Goal: Task Accomplishment & Management: Complete application form

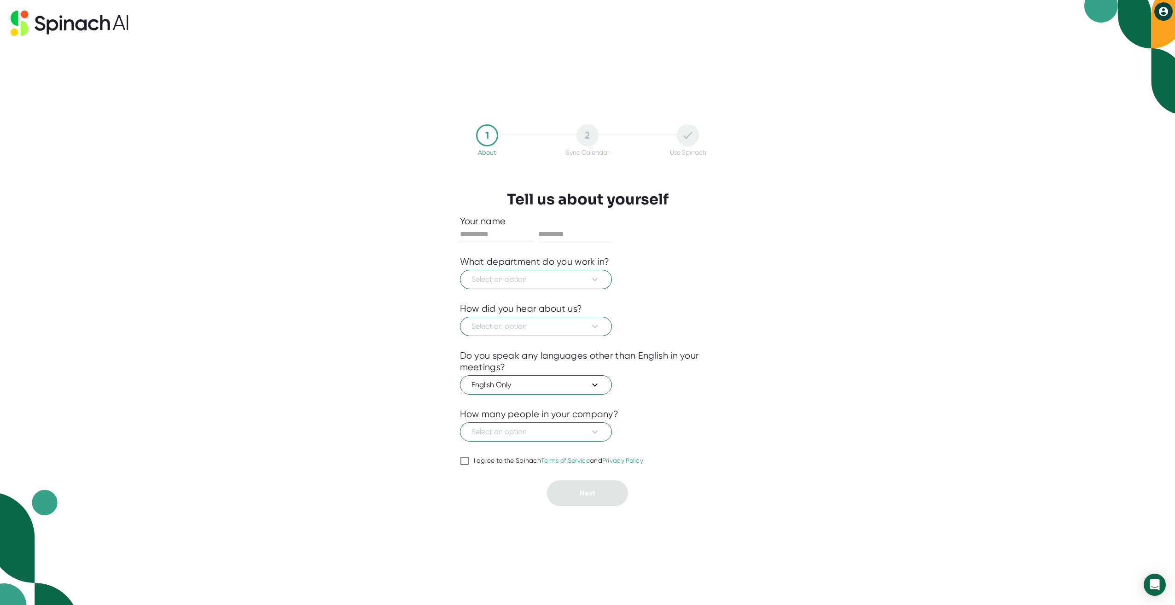
click at [495, 233] on input "text" at bounding box center [497, 234] width 74 height 15
type input "*"
type input "******"
click at [554, 232] on input "text" at bounding box center [575, 234] width 74 height 15
type input "****"
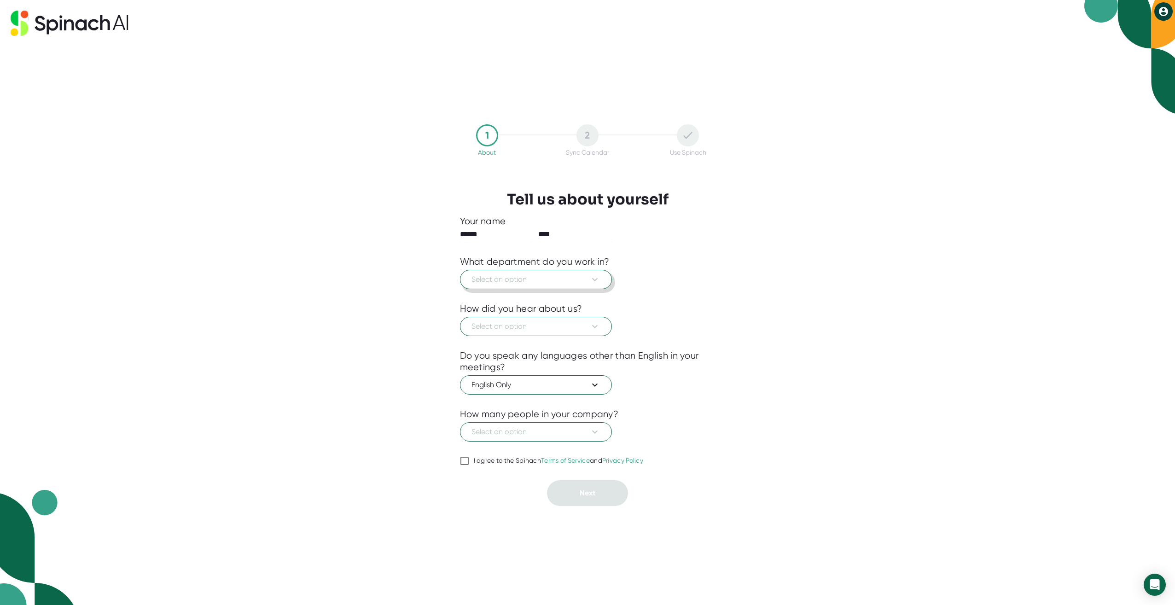
click at [591, 271] on button "Select an option" at bounding box center [536, 279] width 152 height 19
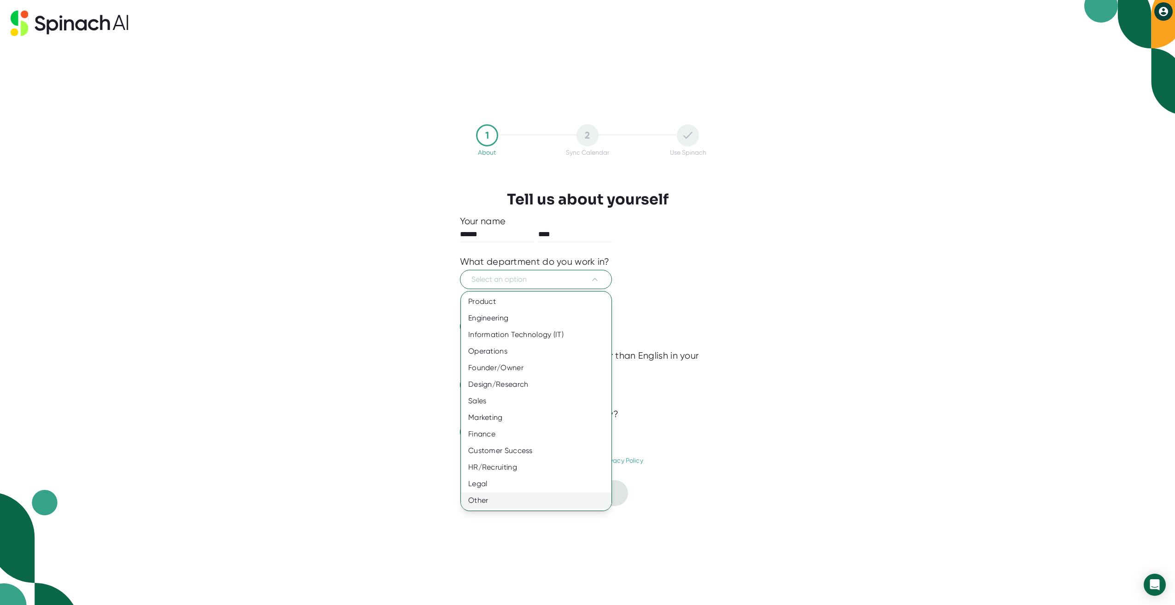
click at [527, 497] on div "Other" at bounding box center [536, 500] width 151 height 17
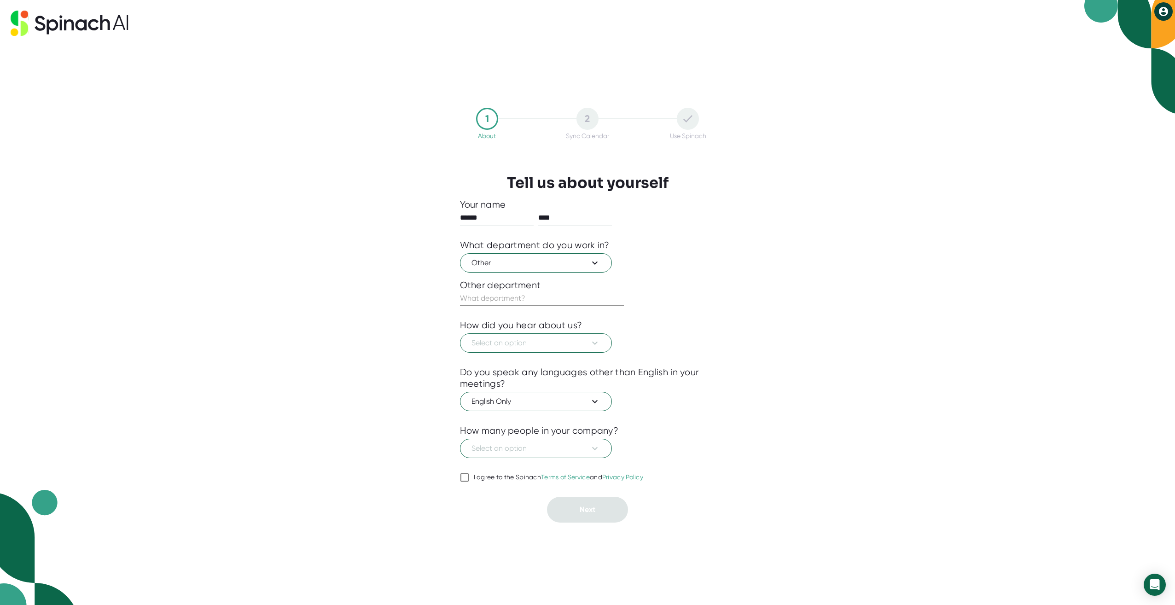
click at [542, 303] on input "text" at bounding box center [542, 298] width 164 height 15
type input "Professional Services"
click at [537, 336] on button "Select an option" at bounding box center [536, 342] width 152 height 19
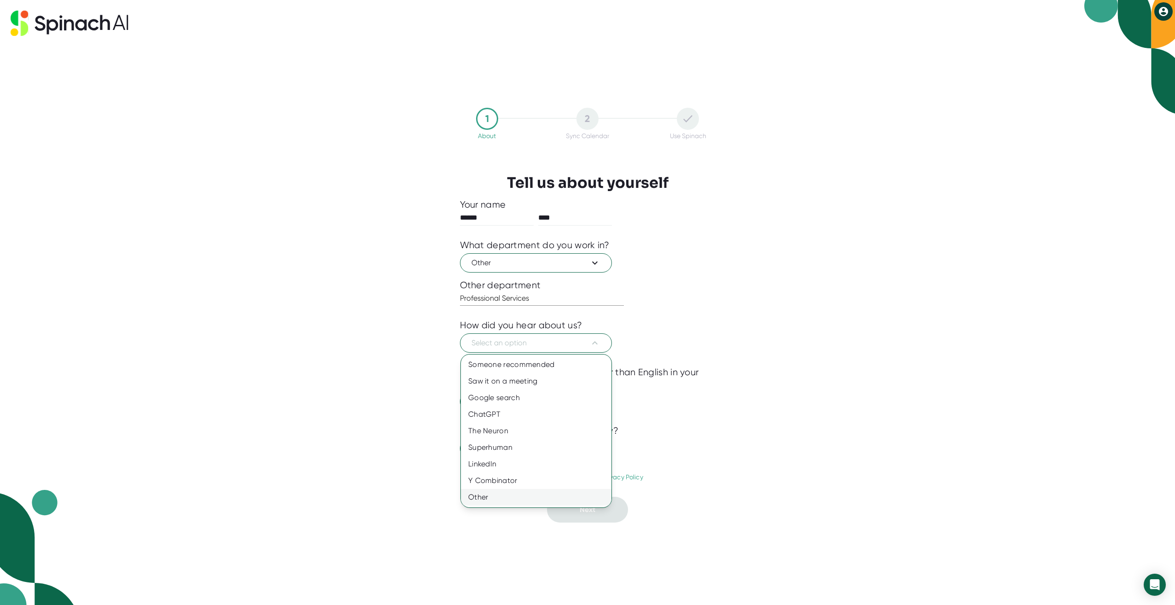
click at [538, 489] on div "Other" at bounding box center [536, 497] width 151 height 17
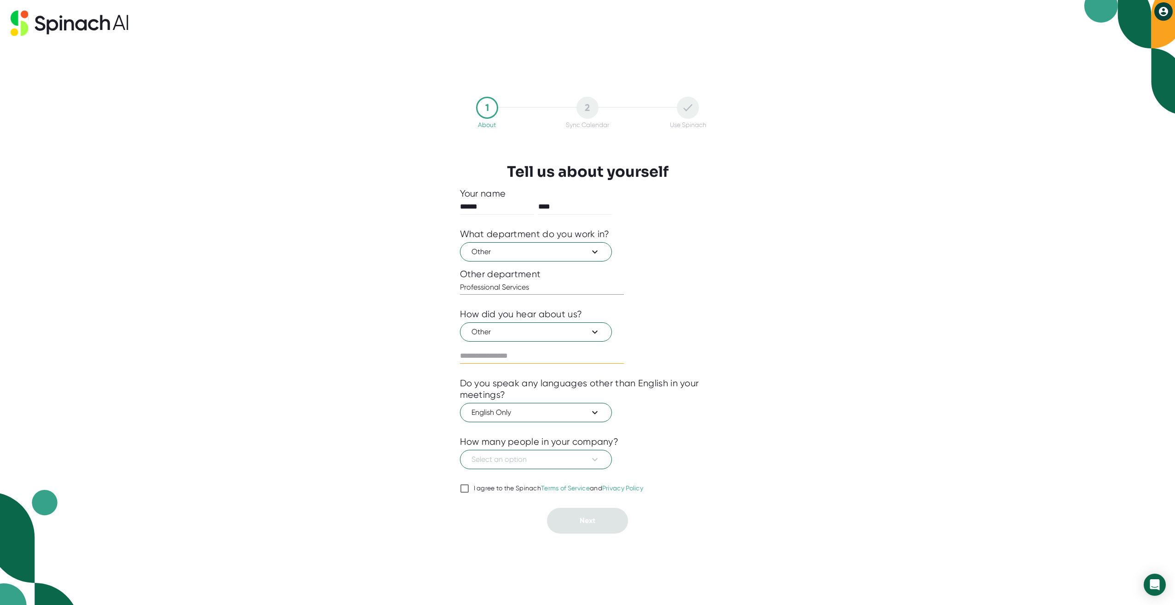
click at [540, 357] on input "text" at bounding box center [542, 356] width 164 height 15
type input "*"
type input "**********"
click at [550, 459] on span "Select an option" at bounding box center [535, 459] width 129 height 11
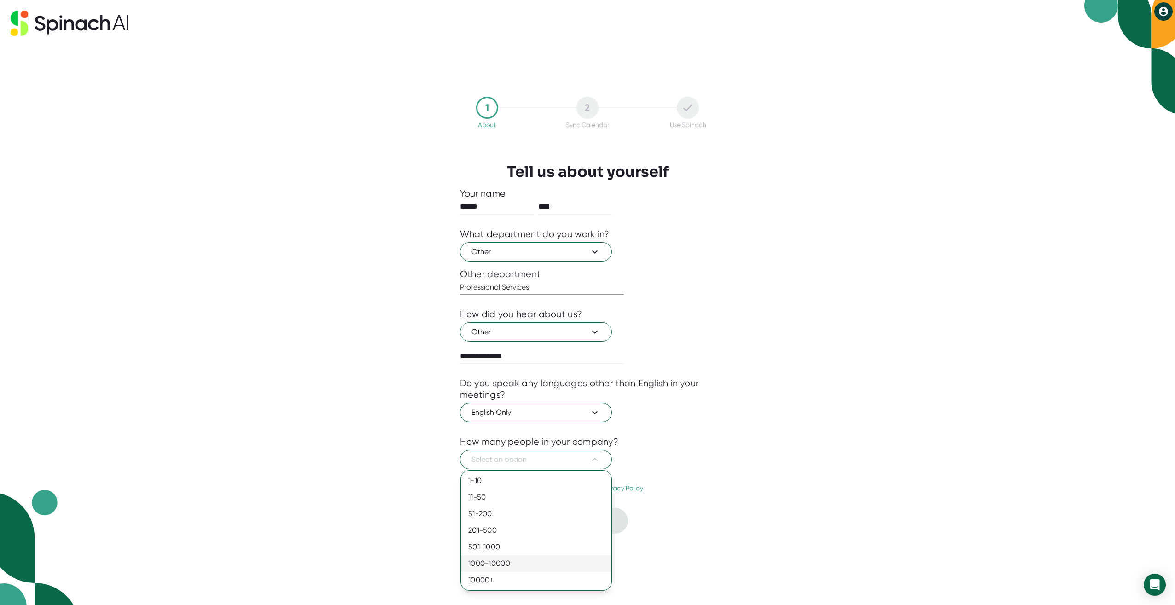
click at [521, 562] on div "1000-10000" at bounding box center [536, 563] width 151 height 17
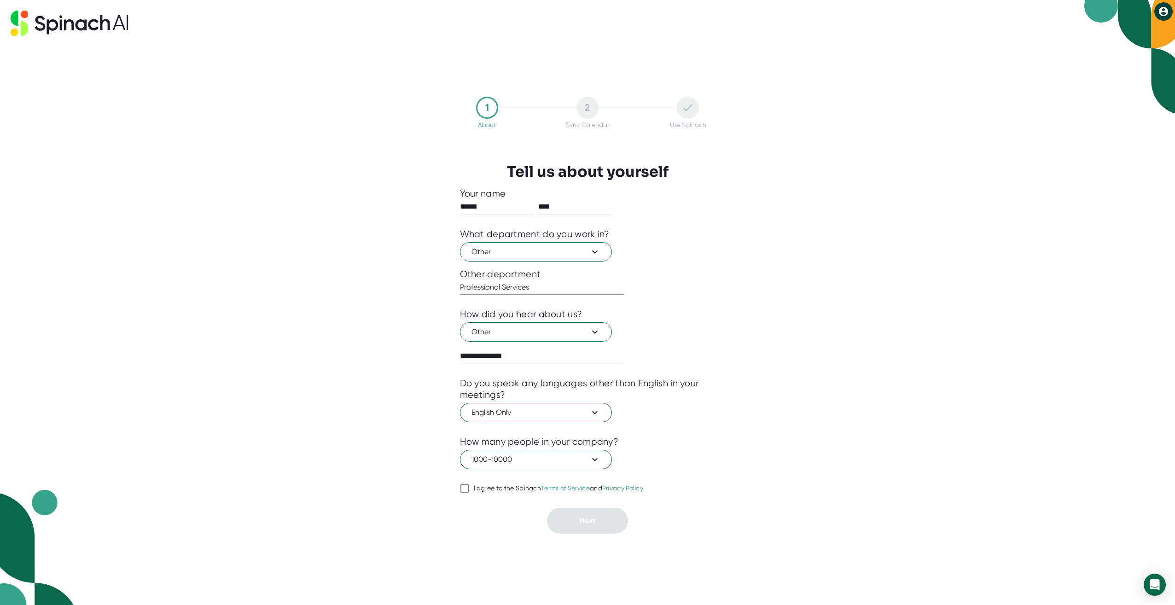
click at [523, 483] on label "I agree to the Spinach Terms of Service and Privacy Policy" at bounding box center [552, 488] width 184 height 11
click at [469, 483] on input "I agree to the Spinach Terms of Service and Privacy Policy" at bounding box center [464, 488] width 9 height 11
checkbox input "true"
click at [565, 518] on button "Next" at bounding box center [587, 521] width 81 height 26
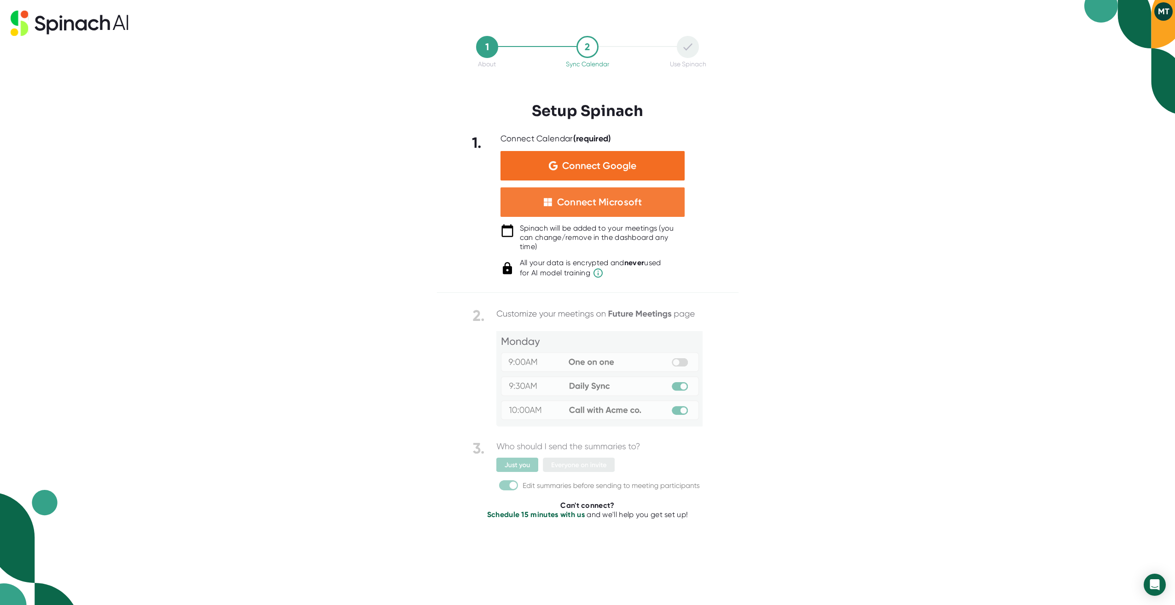
click at [611, 205] on div "Connect Microsoft" at bounding box center [599, 202] width 85 height 12
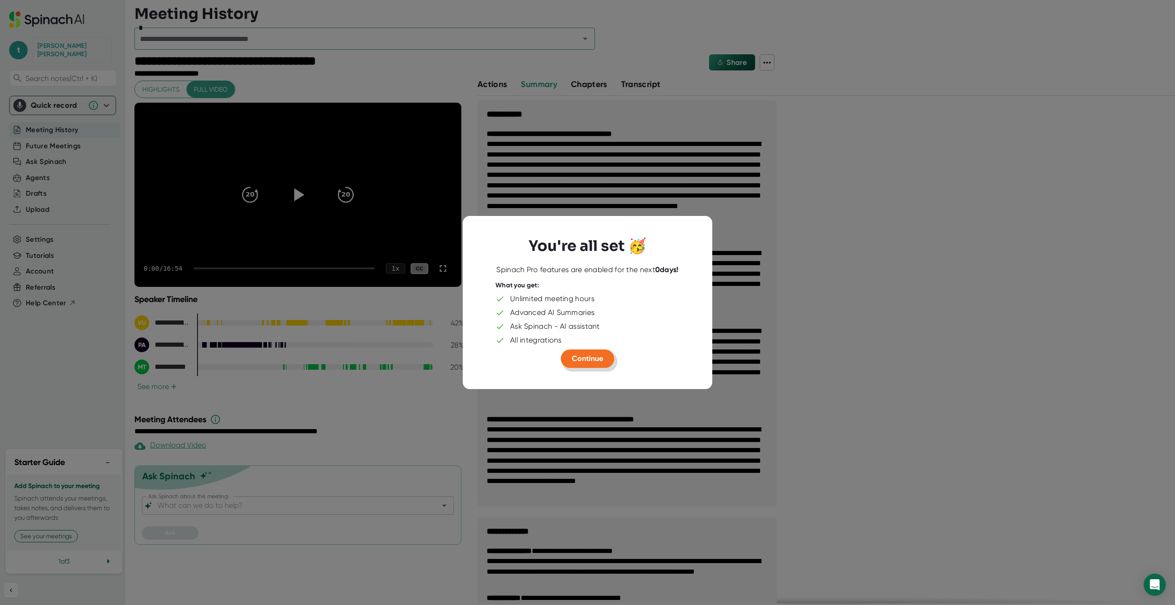
click at [589, 357] on span "Continue" at bounding box center [587, 358] width 31 height 9
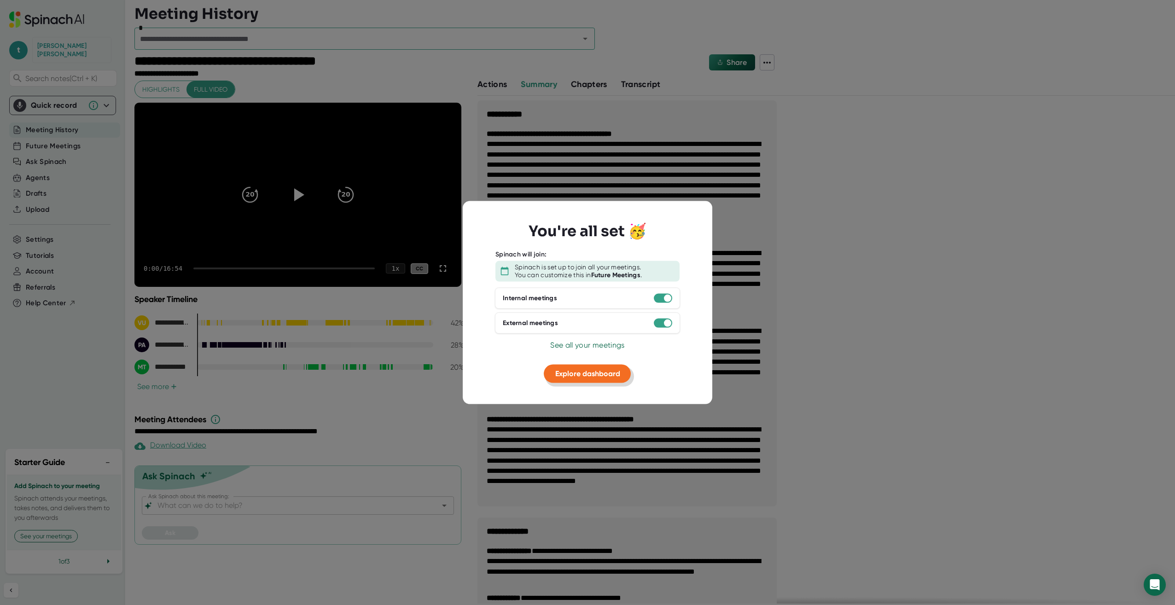
click at [593, 371] on span "Explore dashboard" at bounding box center [587, 373] width 65 height 9
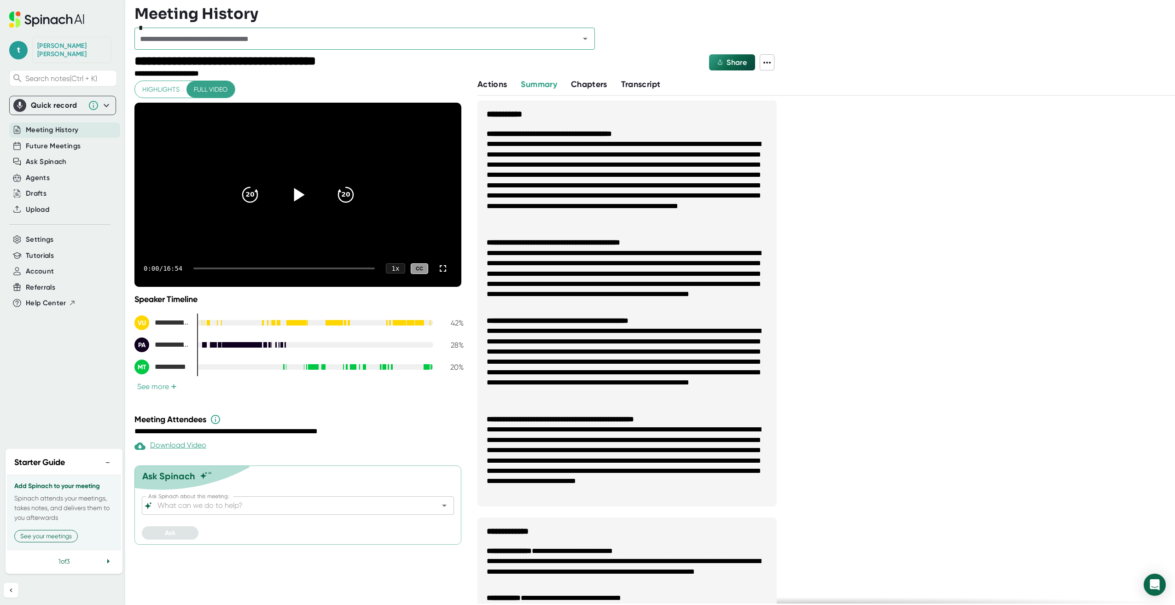
click at [289, 196] on icon at bounding box center [297, 194] width 23 height 23
click at [299, 193] on icon at bounding box center [297, 194] width 23 height 23
